Goal: Book appointment/travel/reservation

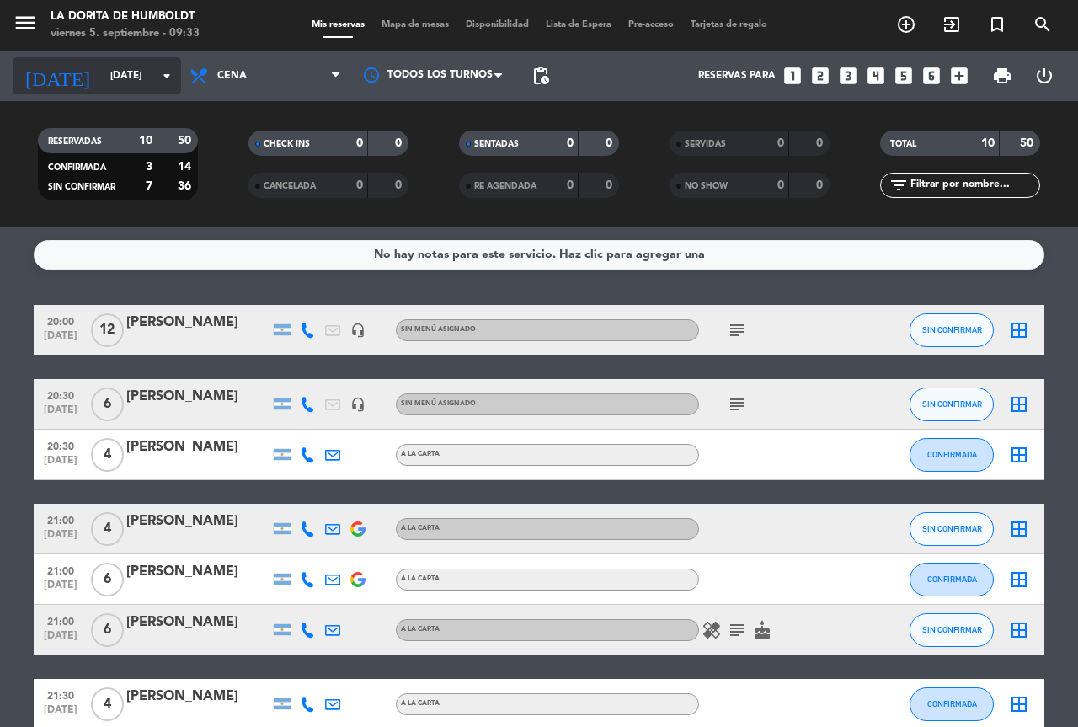
click at [134, 79] on input "[DATE]" at bounding box center [169, 75] width 134 height 29
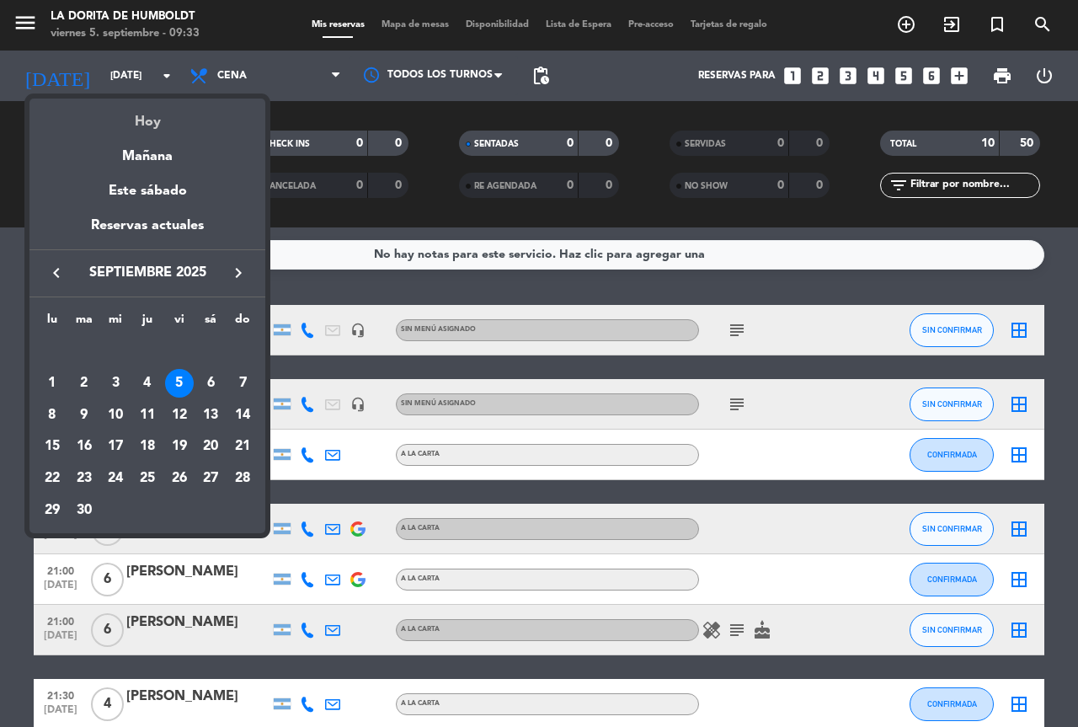
click at [158, 103] on div "Hoy" at bounding box center [147, 116] width 236 height 35
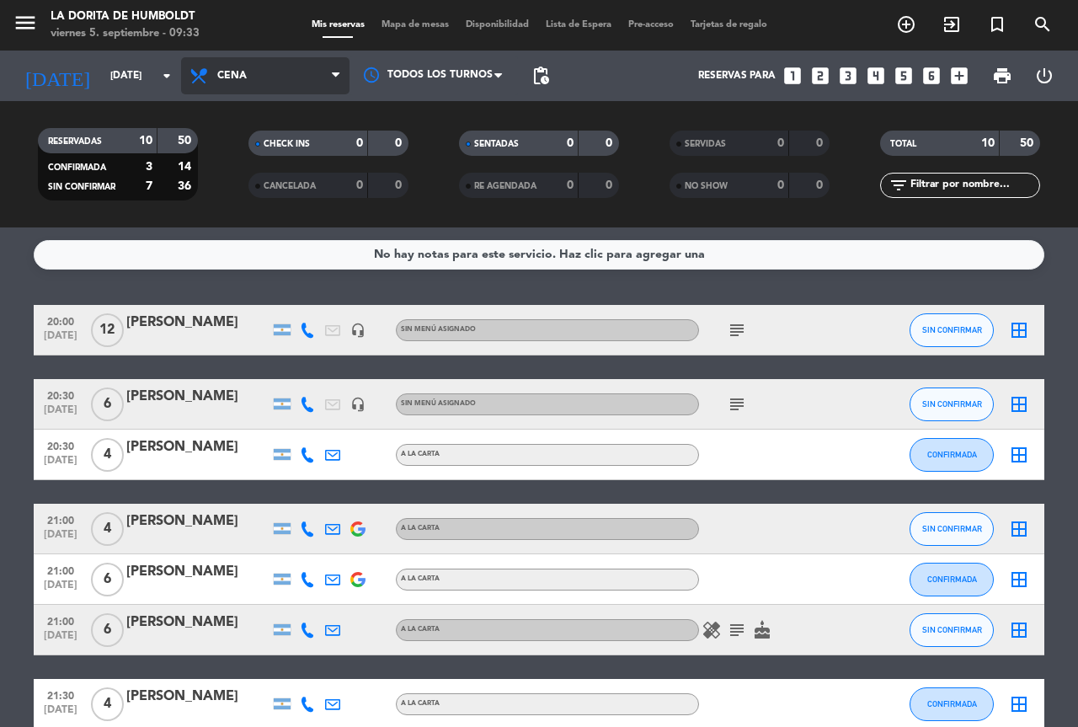
click at [207, 90] on span "Cena" at bounding box center [265, 75] width 168 height 37
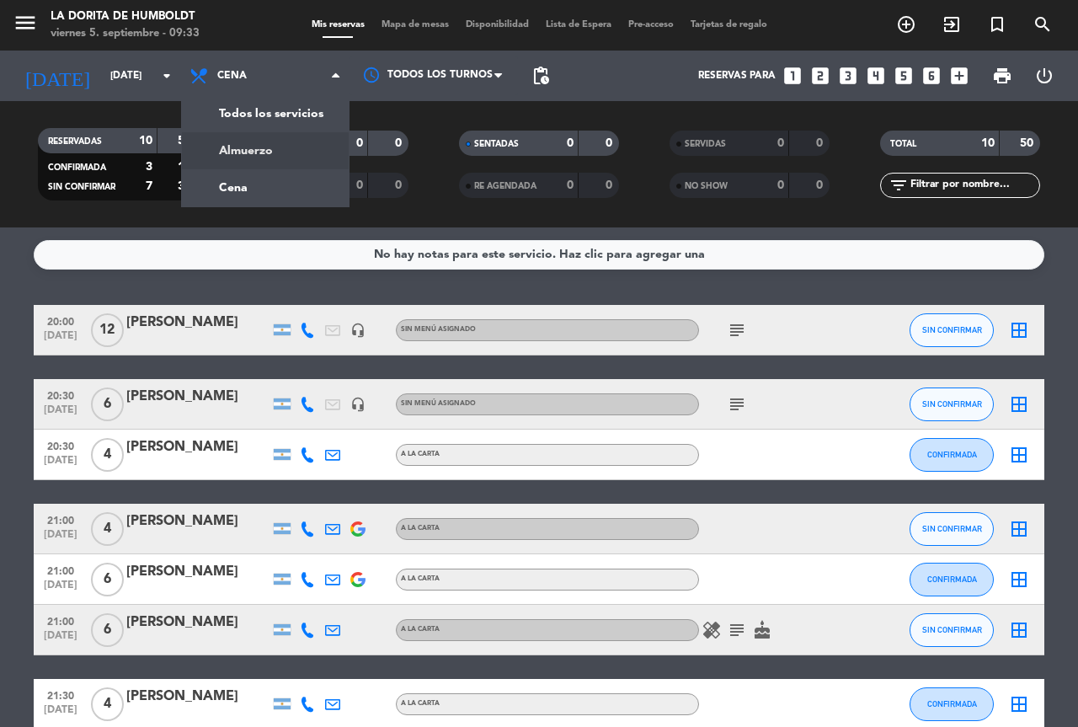
click at [262, 138] on div "menu La [PERSON_NAME] [DATE] 5. septiembre - 09:33 Mis reservas Mapa de mesas D…" at bounding box center [539, 113] width 1078 height 227
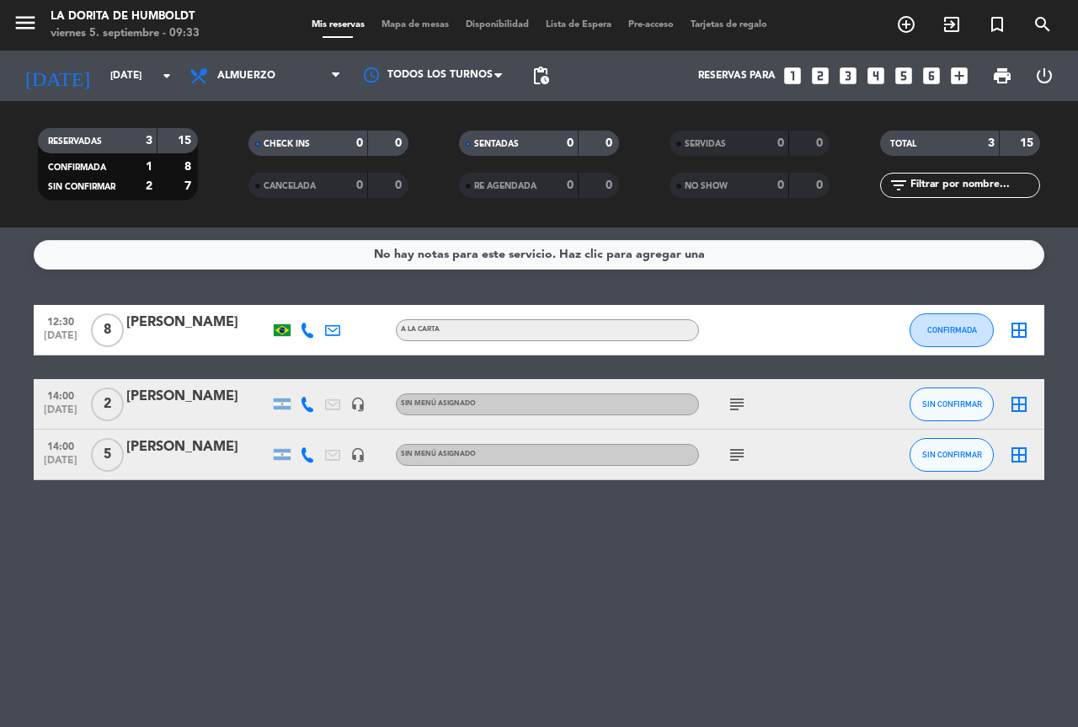
click at [740, 407] on icon "subject" at bounding box center [737, 404] width 20 height 20
click at [746, 449] on div "RESERVO [PERSON_NAME]" at bounding box center [772, 434] width 178 height 29
click at [730, 462] on icon "subject" at bounding box center [737, 455] width 20 height 20
click at [743, 454] on icon "subject" at bounding box center [737, 455] width 20 height 20
click at [280, 77] on span "Almuerzo" at bounding box center [265, 75] width 168 height 37
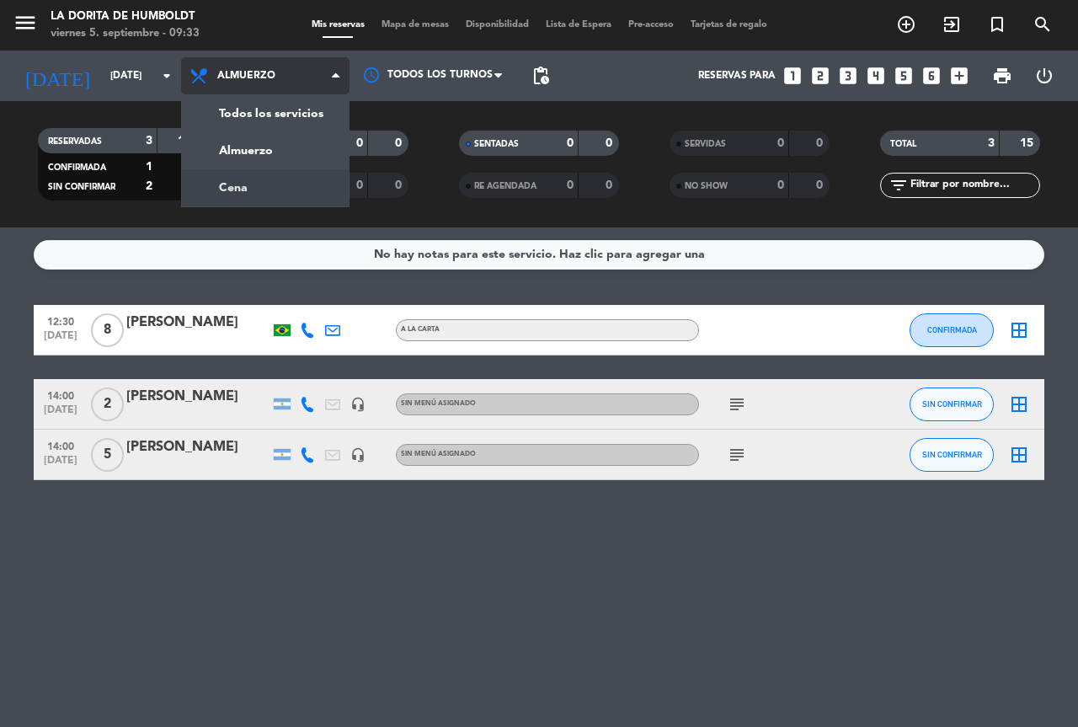
click at [273, 183] on div "menu La [PERSON_NAME] [DATE] 5. septiembre - 09:33 Mis reservas Mapa de mesas D…" at bounding box center [539, 113] width 1078 height 227
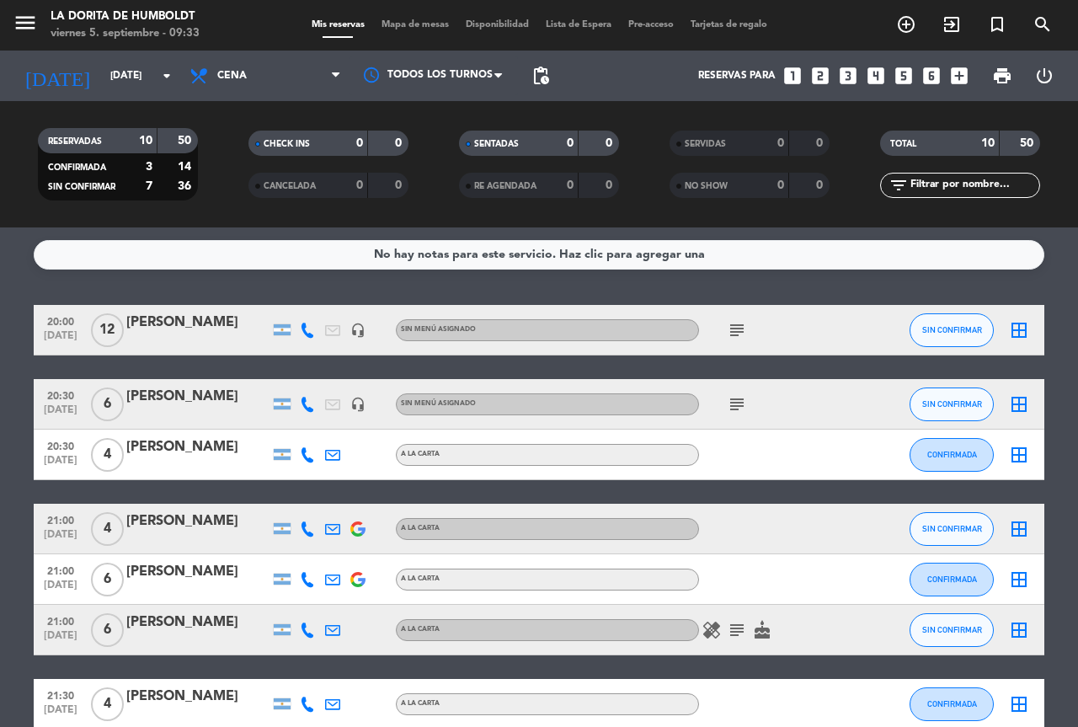
click at [743, 328] on icon "subject" at bounding box center [737, 330] width 20 height 20
click at [741, 399] on icon "subject" at bounding box center [737, 404] width 20 height 20
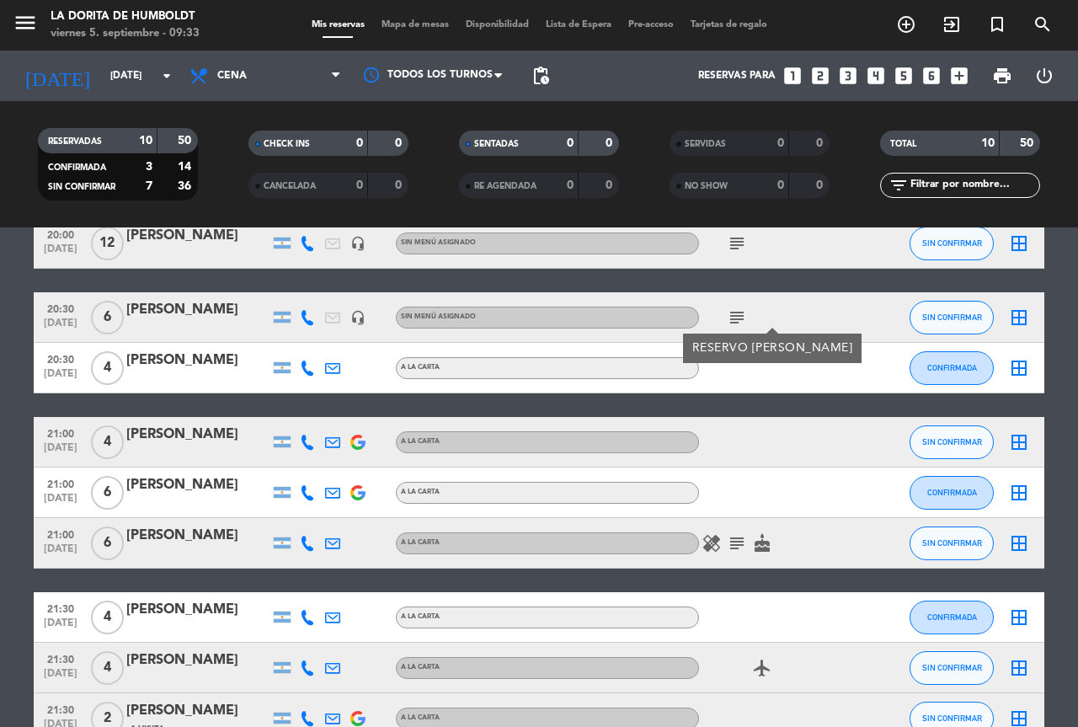
scroll to position [238, 0]
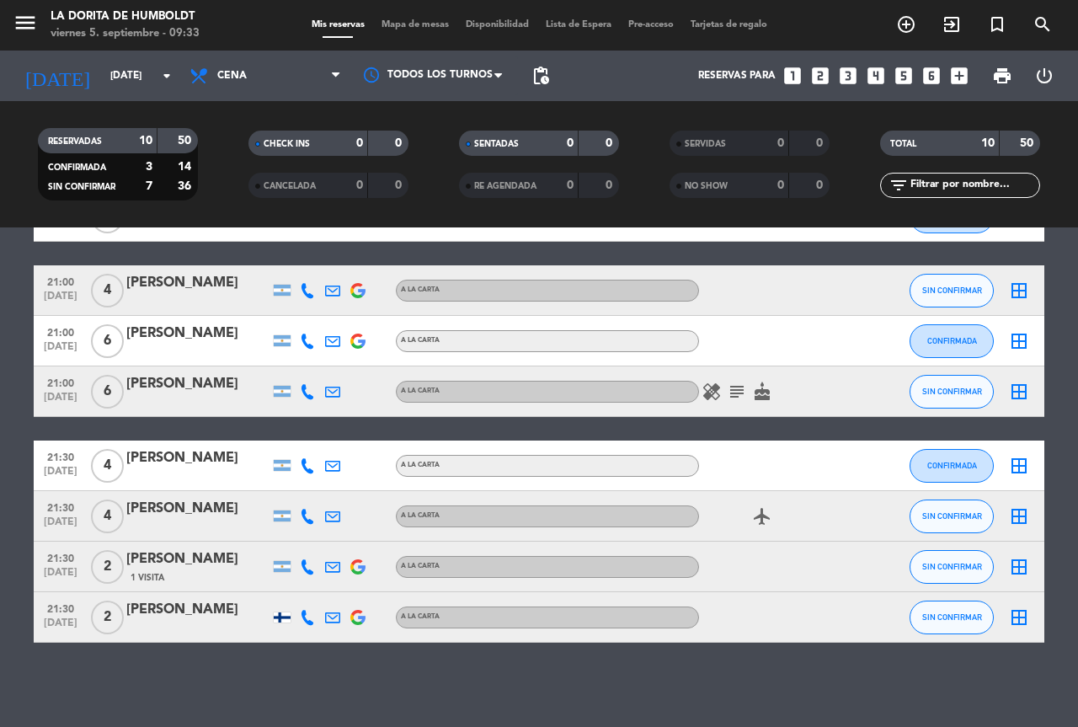
click at [714, 389] on icon "healing" at bounding box center [711, 391] width 20 height 20
click at [737, 390] on icon "subject" at bounding box center [737, 391] width 20 height 20
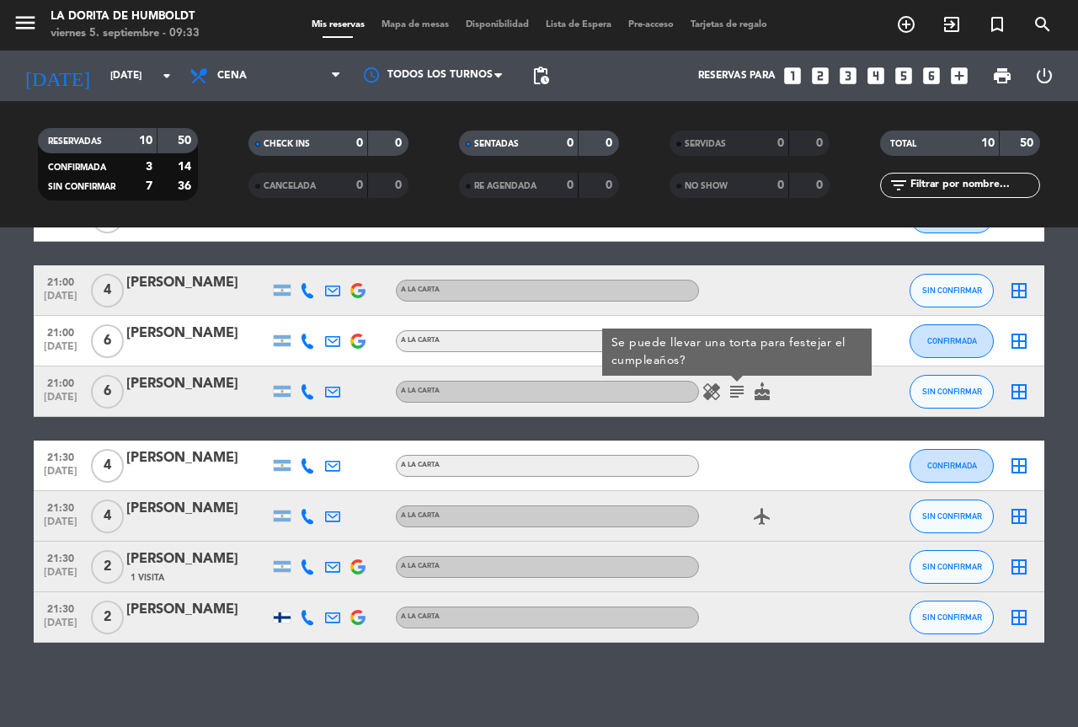
click at [755, 397] on icon "cake" at bounding box center [762, 391] width 20 height 20
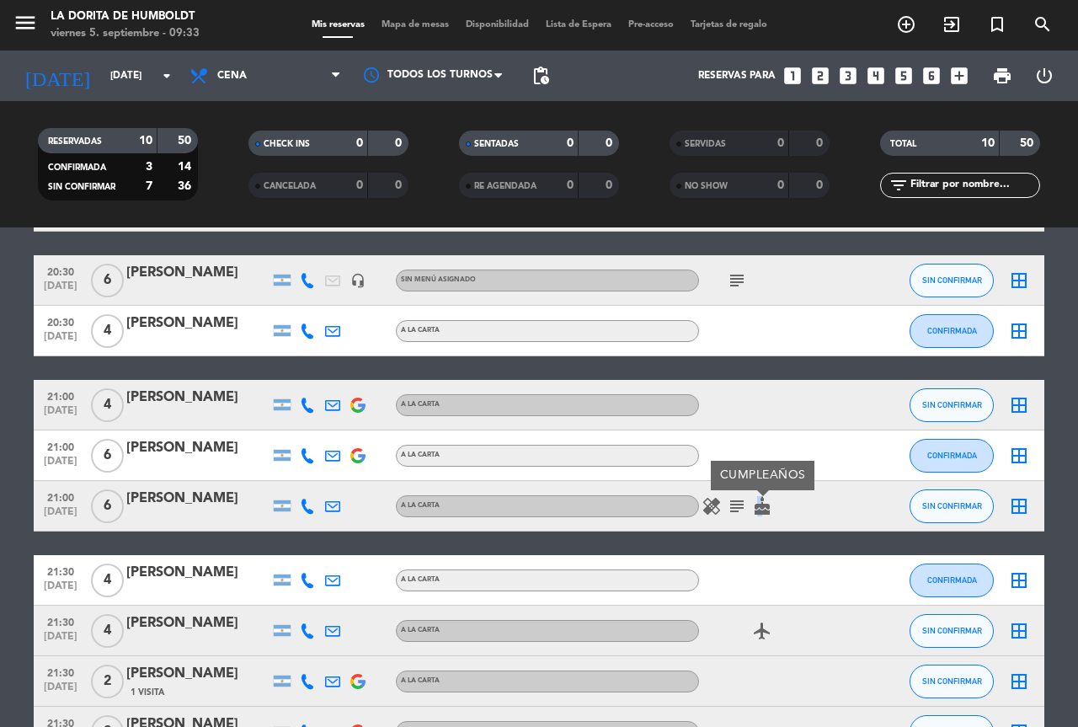
scroll to position [0, 0]
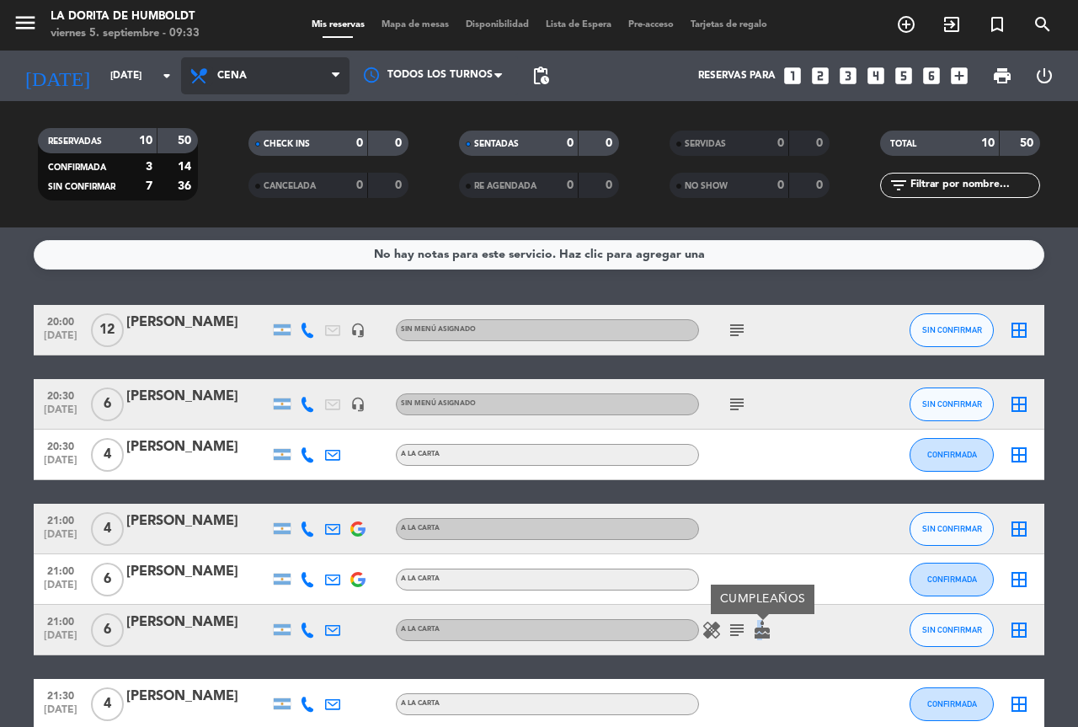
drag, startPoint x: 184, startPoint y: 72, endPoint x: 200, endPoint y: 85, distance: 20.4
click at [185, 72] on span "Cena" at bounding box center [265, 75] width 168 height 37
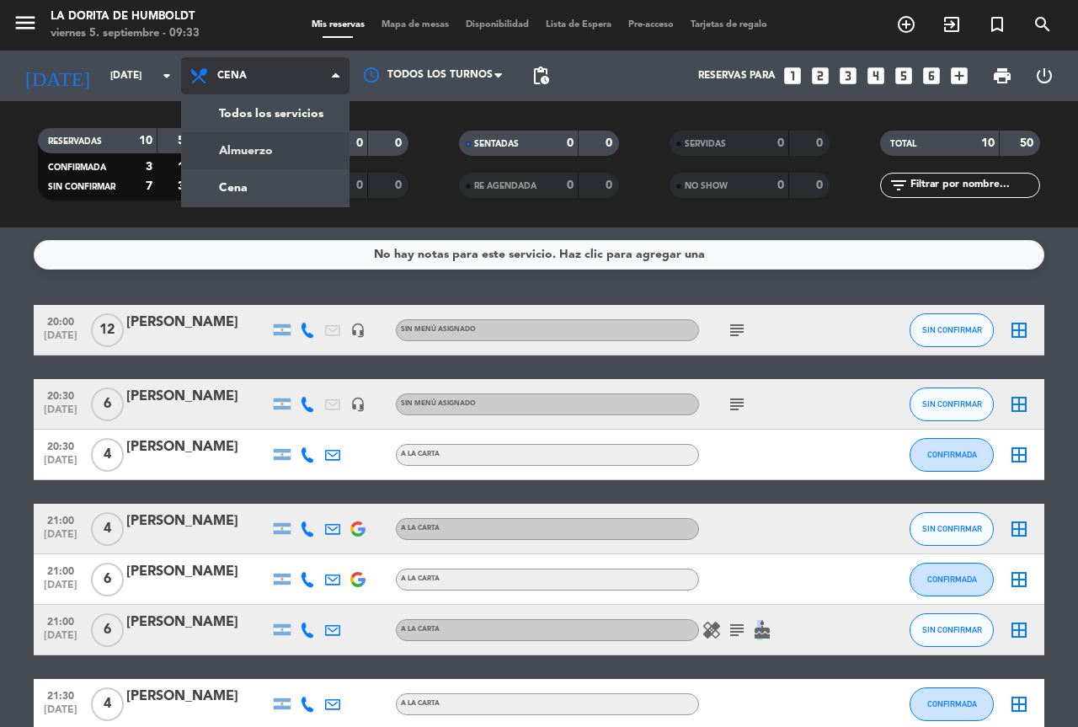
click at [233, 142] on div "menu La [PERSON_NAME] [DATE] 5. septiembre - 09:33 Mis reservas Mapa de mesas D…" at bounding box center [539, 113] width 1078 height 227
